Goal: Navigation & Orientation: Find specific page/section

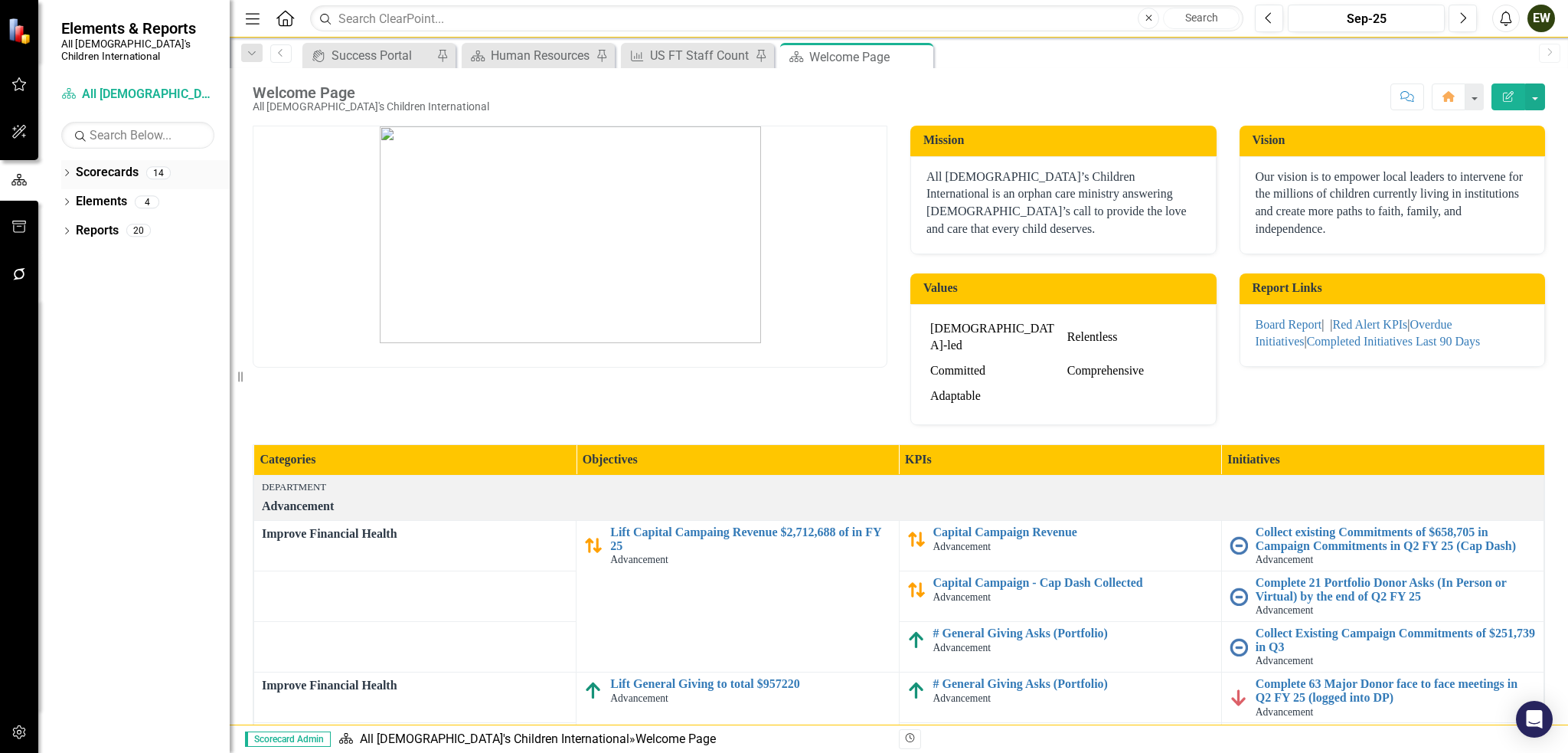
click at [114, 164] on link "Scorecards" at bounding box center [107, 173] width 63 height 18
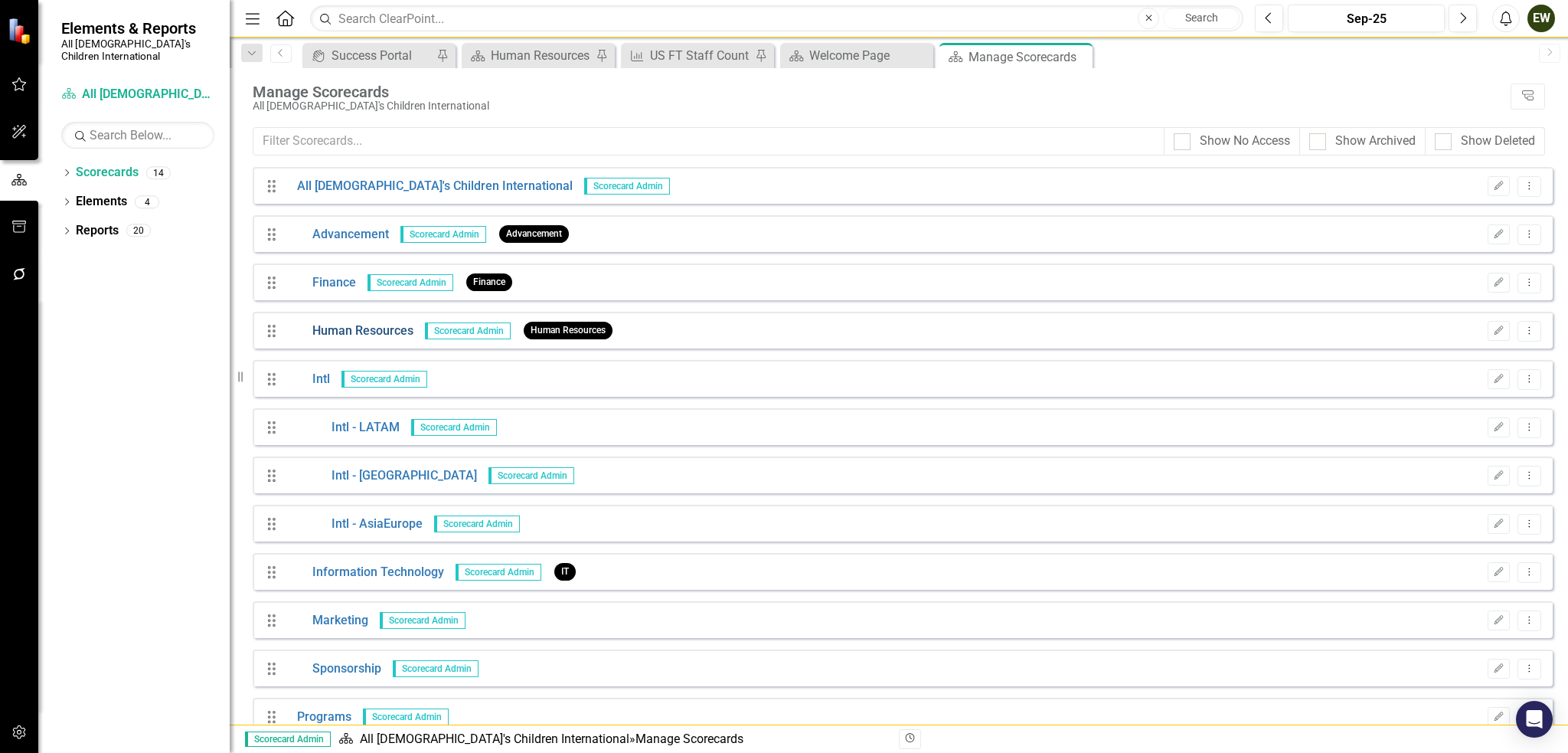
click at [342, 331] on link "Human Resources" at bounding box center [349, 331] width 128 height 18
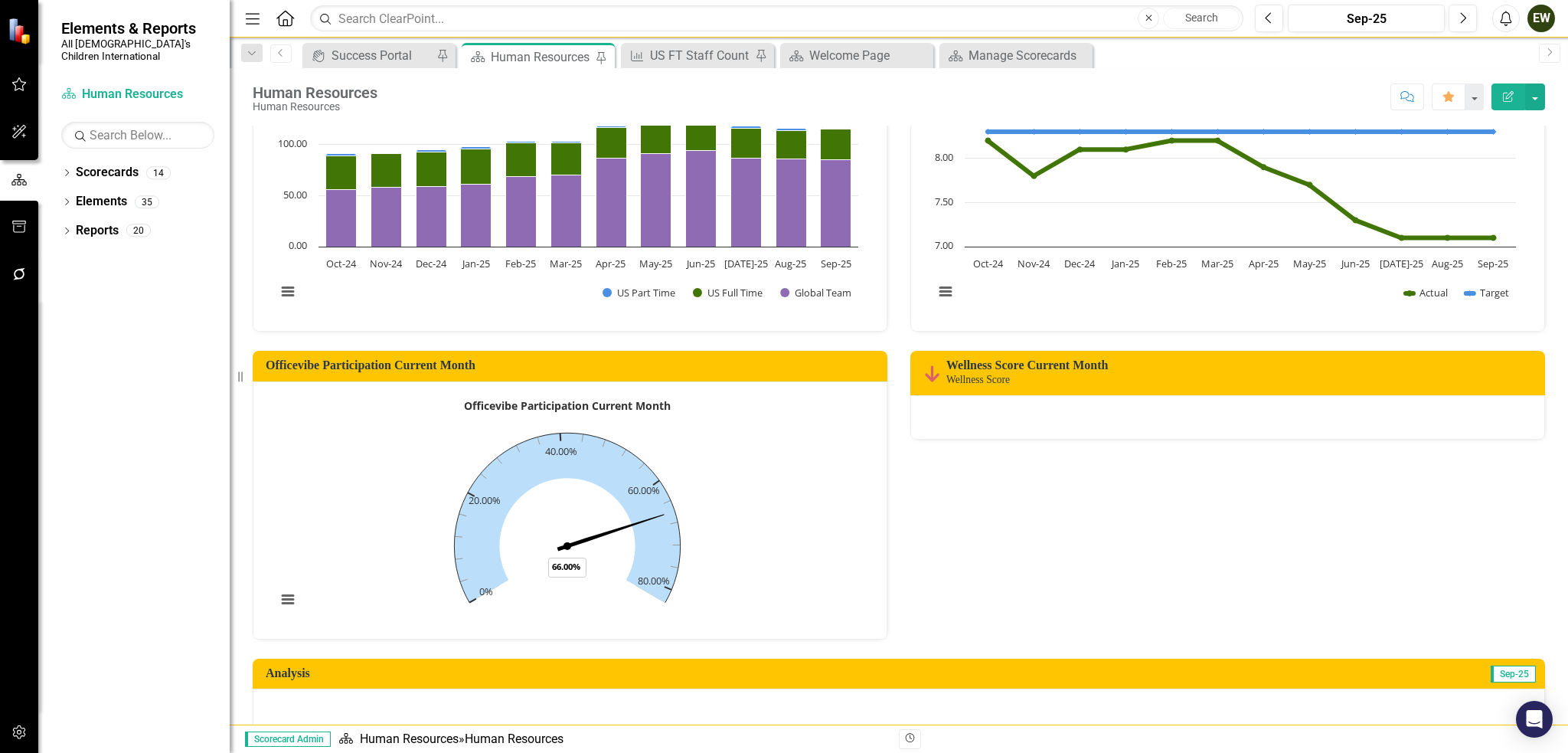
scroll to position [295, 0]
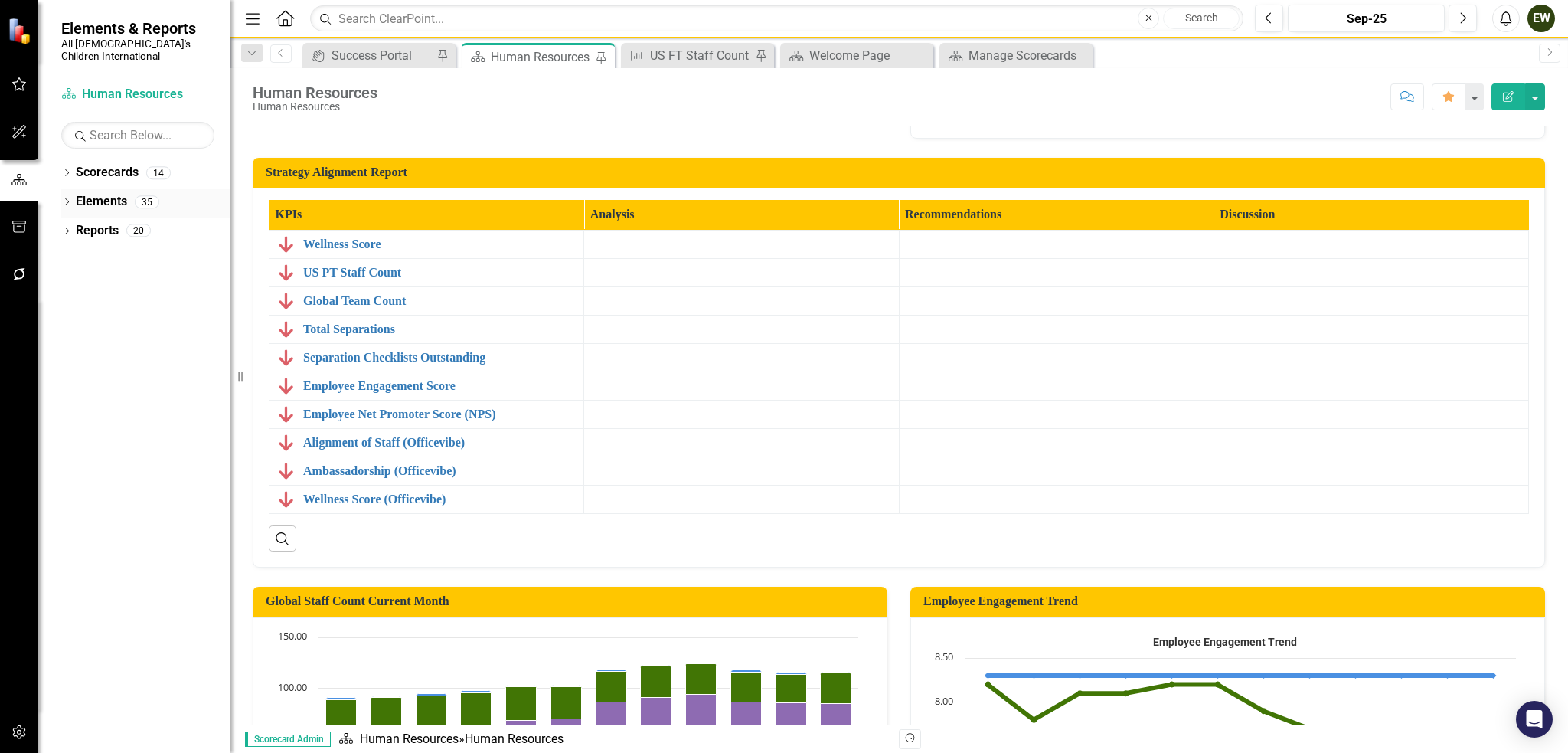
click at [68, 199] on icon "Dropdown" at bounding box center [66, 203] width 11 height 8
click at [77, 228] on icon "Dropdown" at bounding box center [74, 232] width 11 height 8
click at [78, 311] on icon "Dropdown" at bounding box center [74, 315] width 11 height 8
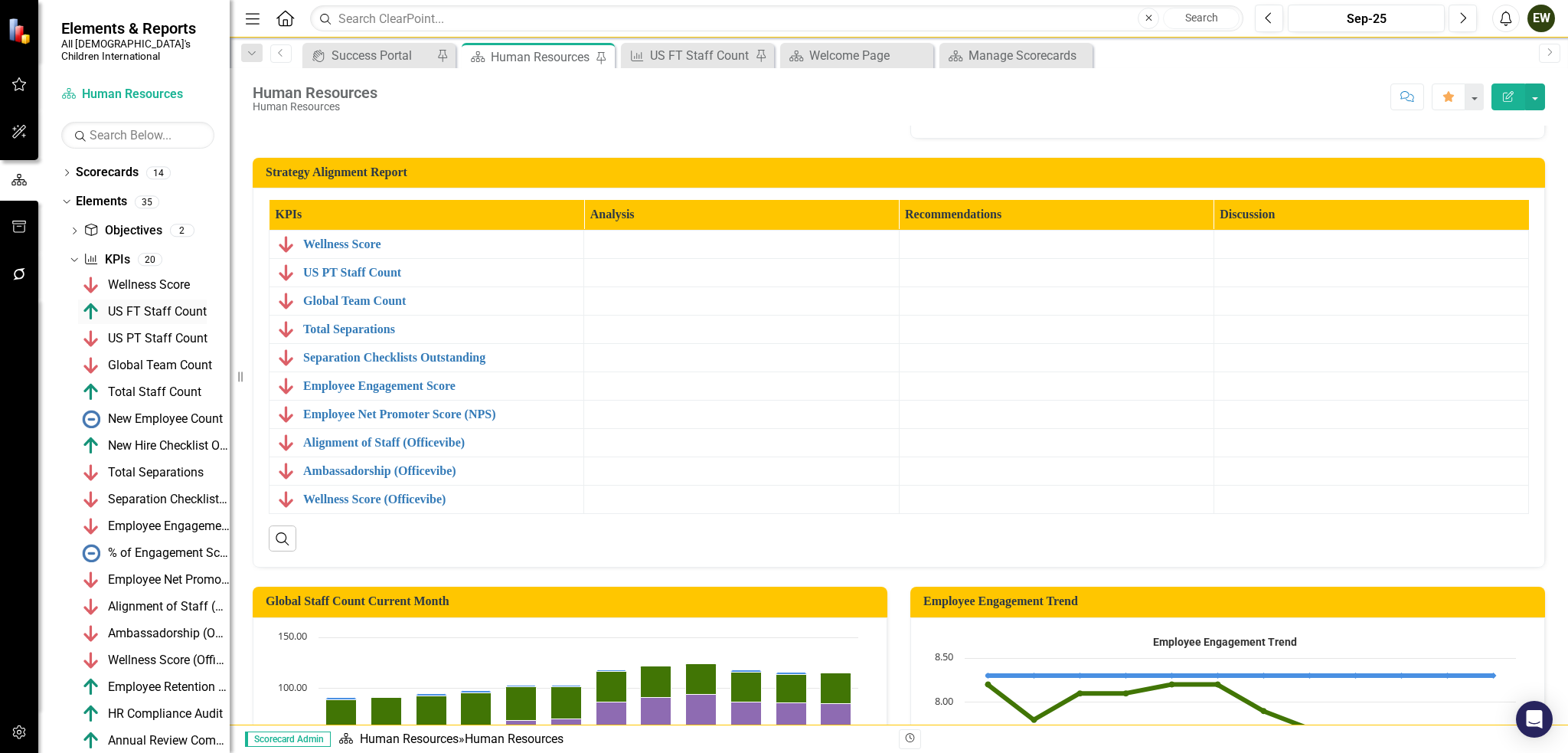
click at [140, 305] on div "US FT Staff Count" at bounding box center [157, 312] width 99 height 14
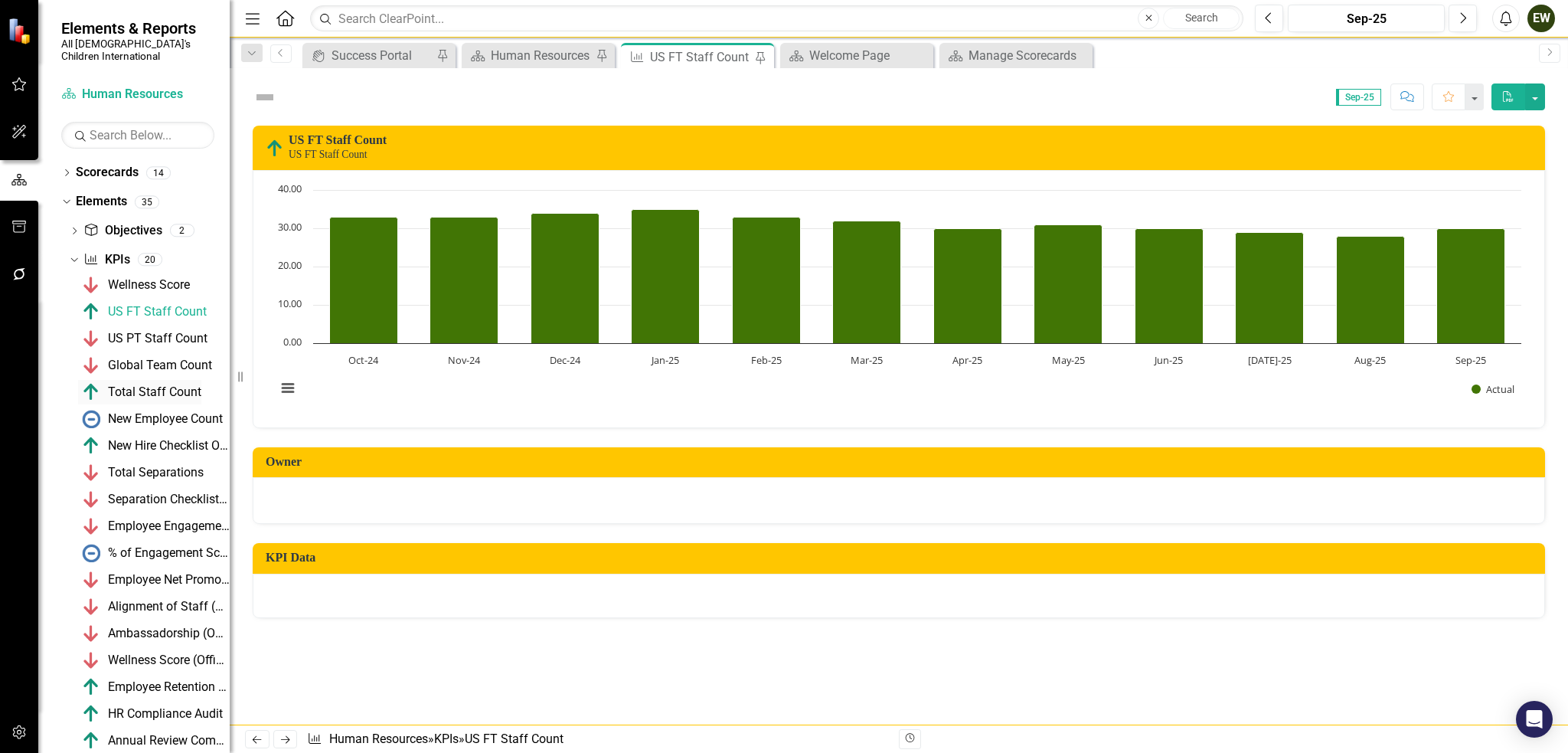
click at [142, 385] on div "Total Staff Count" at bounding box center [155, 392] width 94 height 14
